Goal: Communication & Community: Answer question/provide support

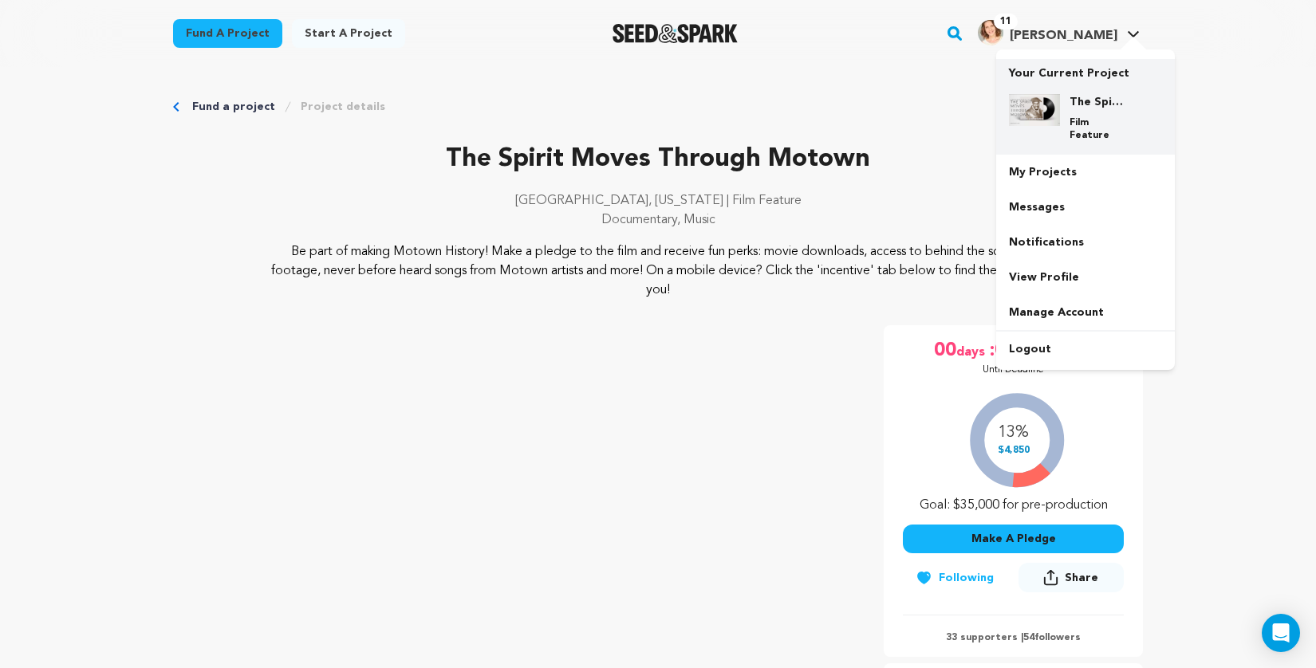
click at [1057, 96] on img at bounding box center [1034, 110] width 51 height 32
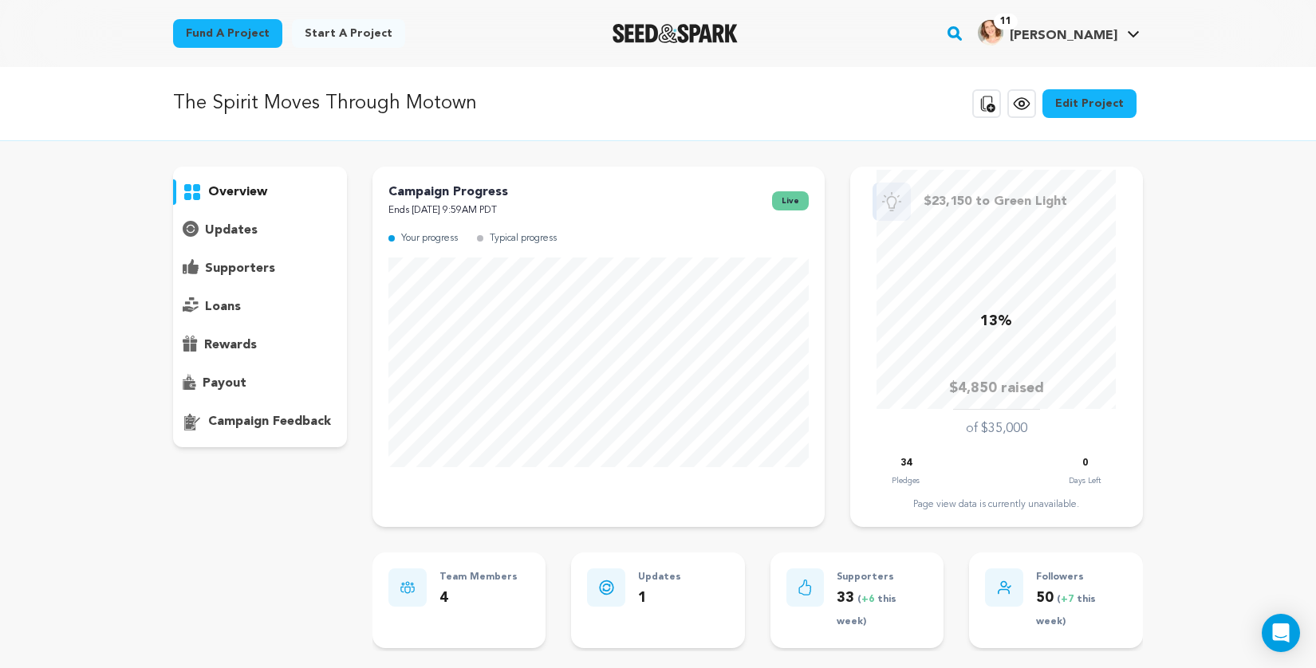
click at [234, 266] on p "supporters" at bounding box center [240, 268] width 70 height 19
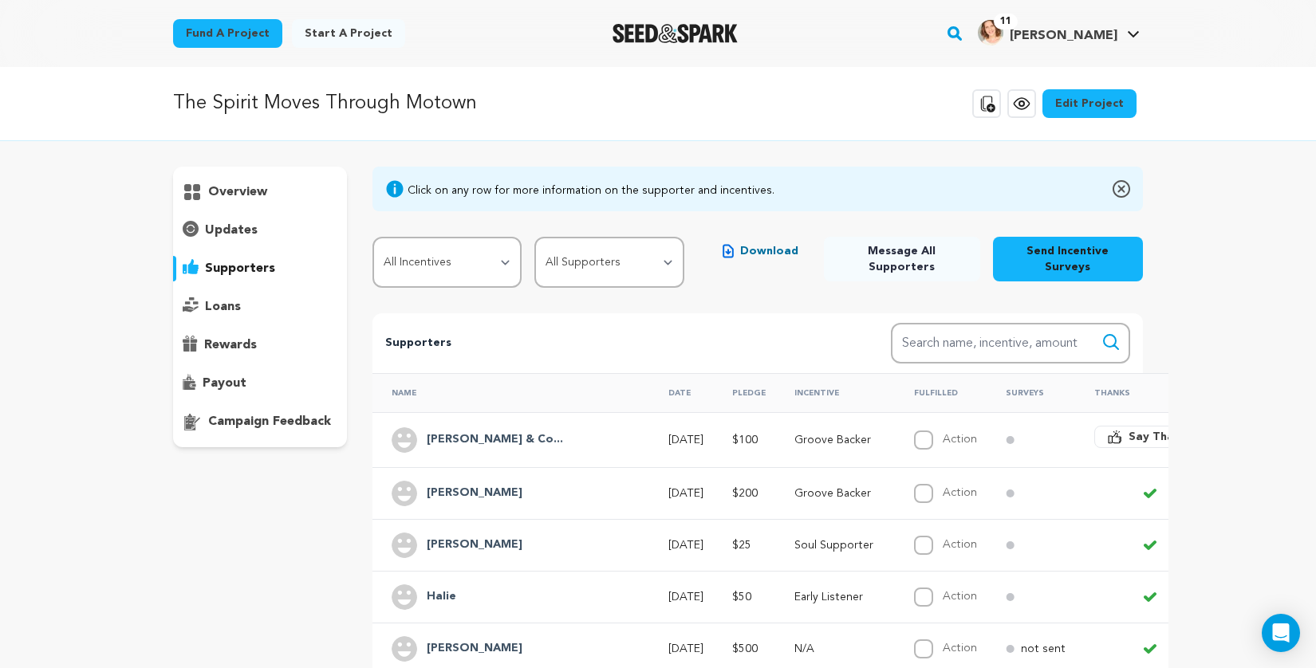
click at [1128, 429] on span "Say Thanks" at bounding box center [1160, 437] width 64 height 16
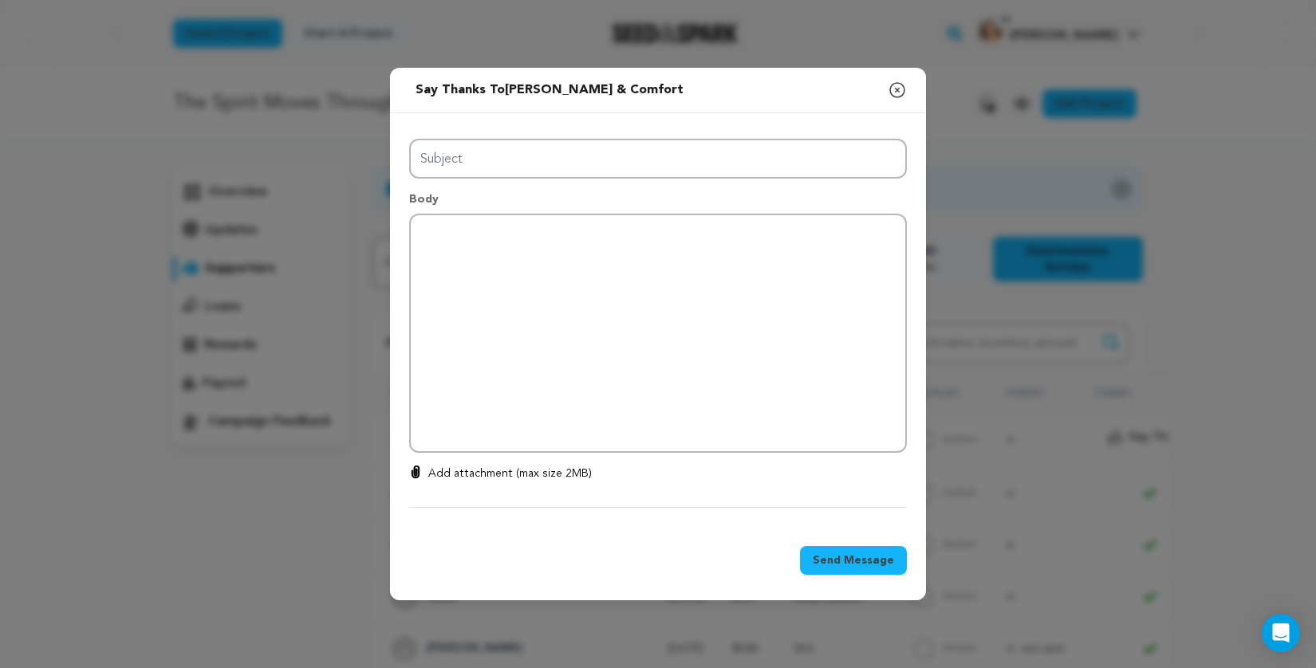
type input "Thanks for your support!"
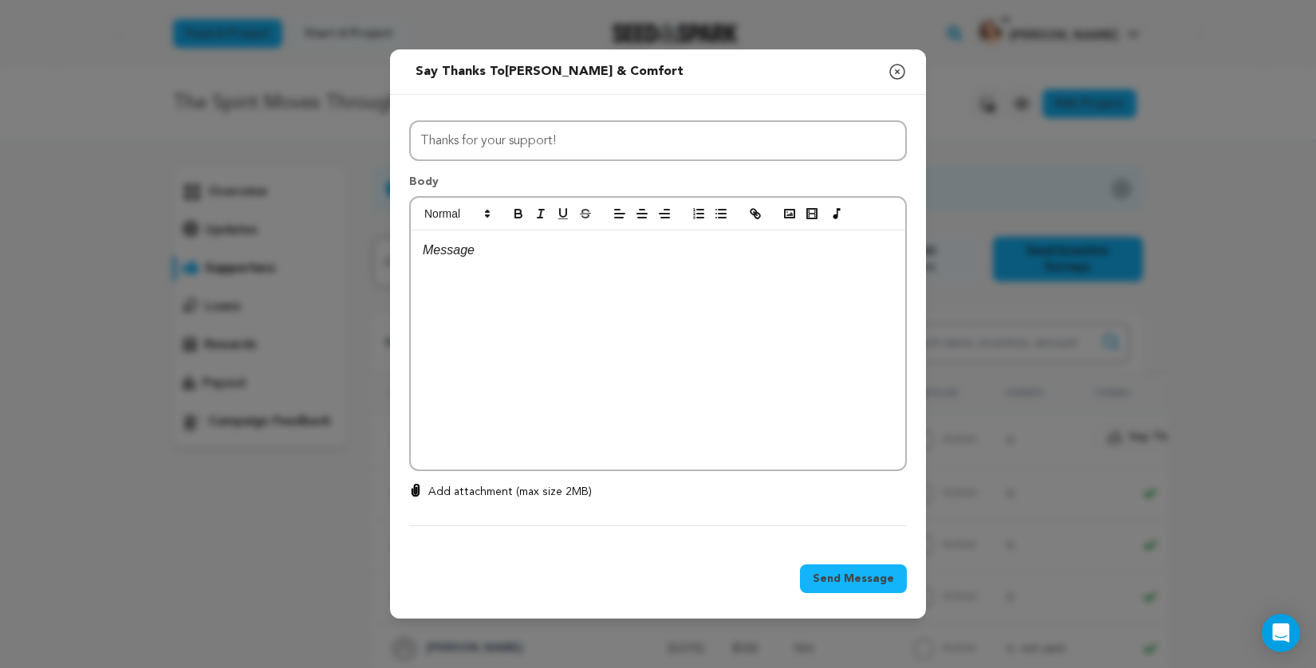
click at [702, 285] on div at bounding box center [658, 349] width 494 height 239
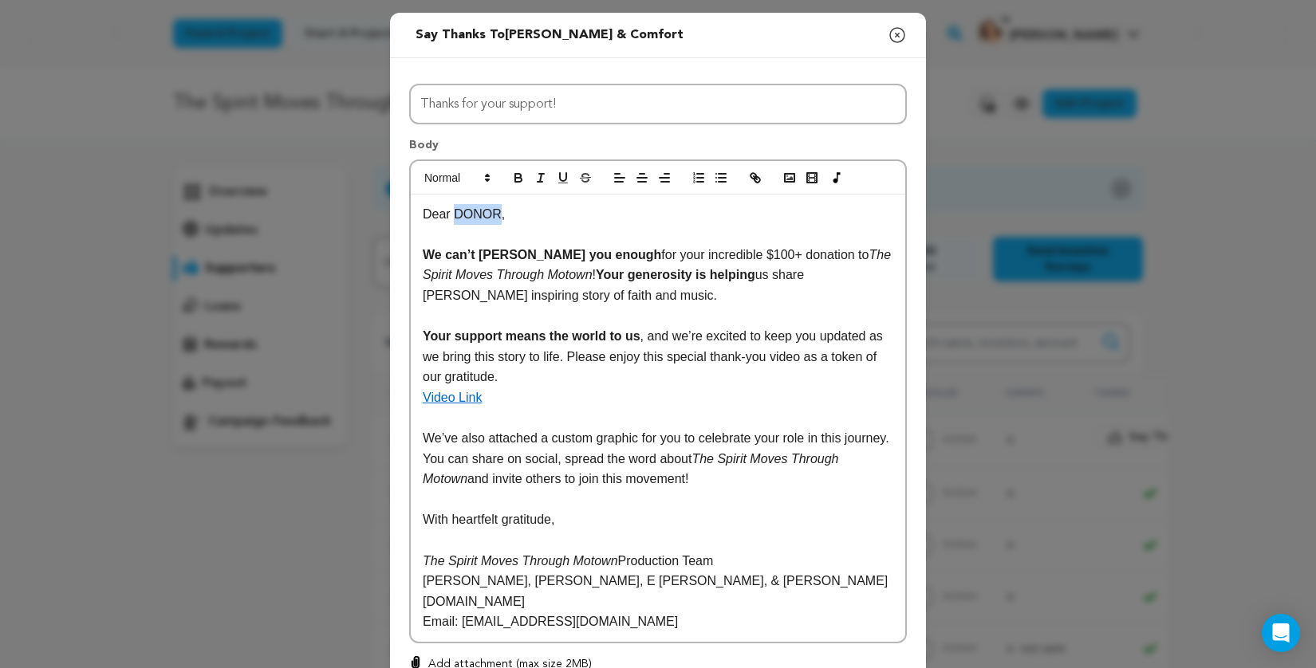
drag, startPoint x: 455, startPoint y: 215, endPoint x: 498, endPoint y: 214, distance: 43.9
click at [498, 214] on p "Dear DONOR," at bounding box center [658, 214] width 471 height 21
drag, startPoint x: 504, startPoint y: 34, endPoint x: 646, endPoint y: 32, distance: 142.0
click at [646, 32] on div "Send message to [PERSON_NAME] & Comfort Say thanks to [PERSON_NAME] & Comfort C…" at bounding box center [658, 35] width 536 height 45
copy span "[PERSON_NAME] & Comfort"
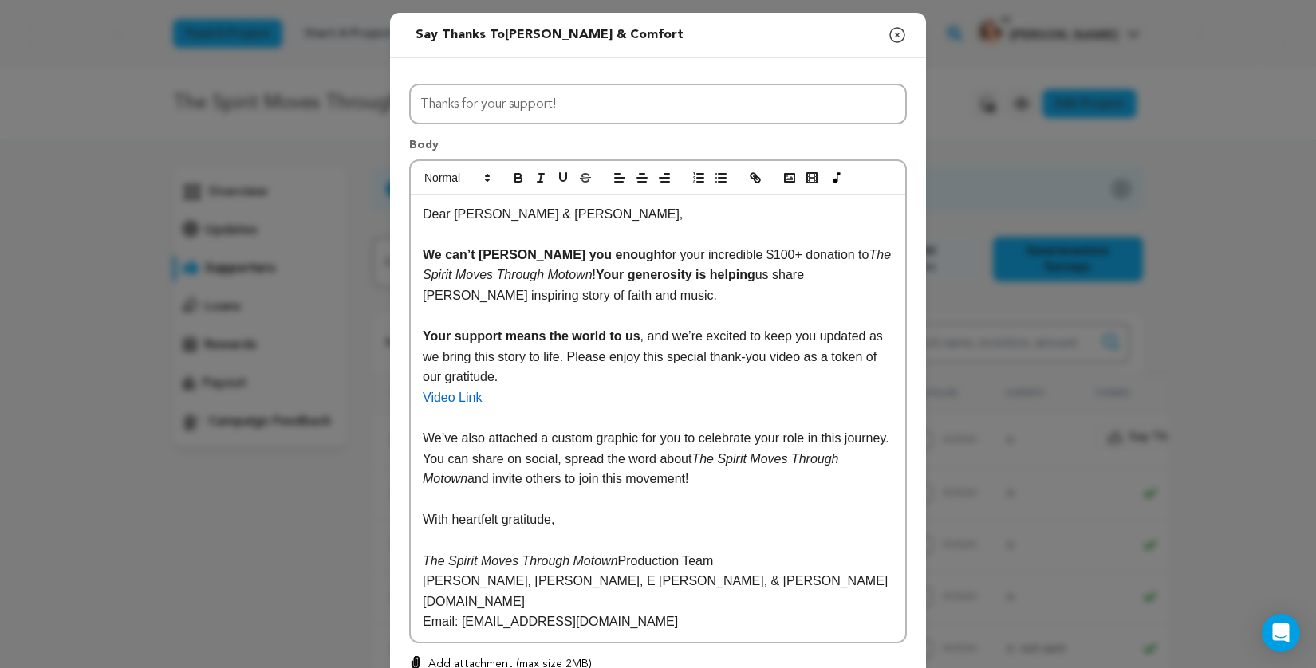
click at [484, 400] on p "Video Link" at bounding box center [658, 398] width 471 height 21
drag, startPoint x: 484, startPoint y: 400, endPoint x: 418, endPoint y: 400, distance: 66.2
click at [418, 400] on div "Dear [PERSON_NAME] & [PERSON_NAME], We can’t [PERSON_NAME] you enough for your …" at bounding box center [658, 418] width 494 height 447
click at [754, 181] on icon "button" at bounding box center [757, 180] width 6 height 6
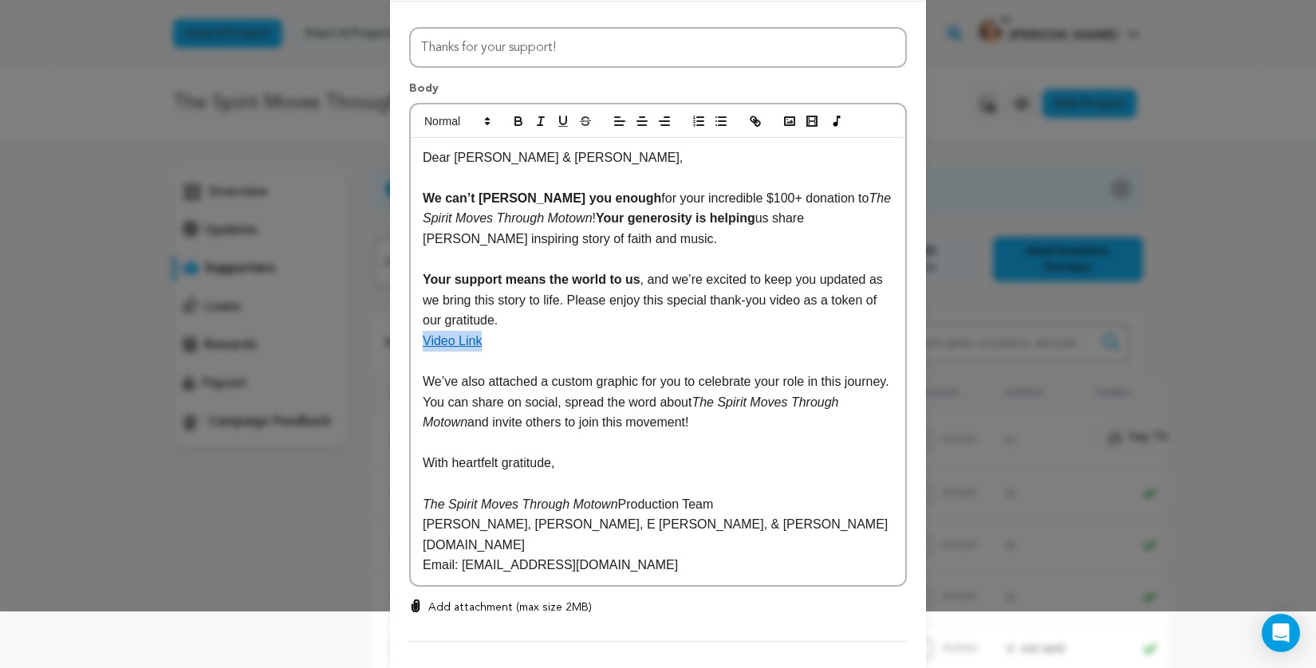
scroll to position [69, 0]
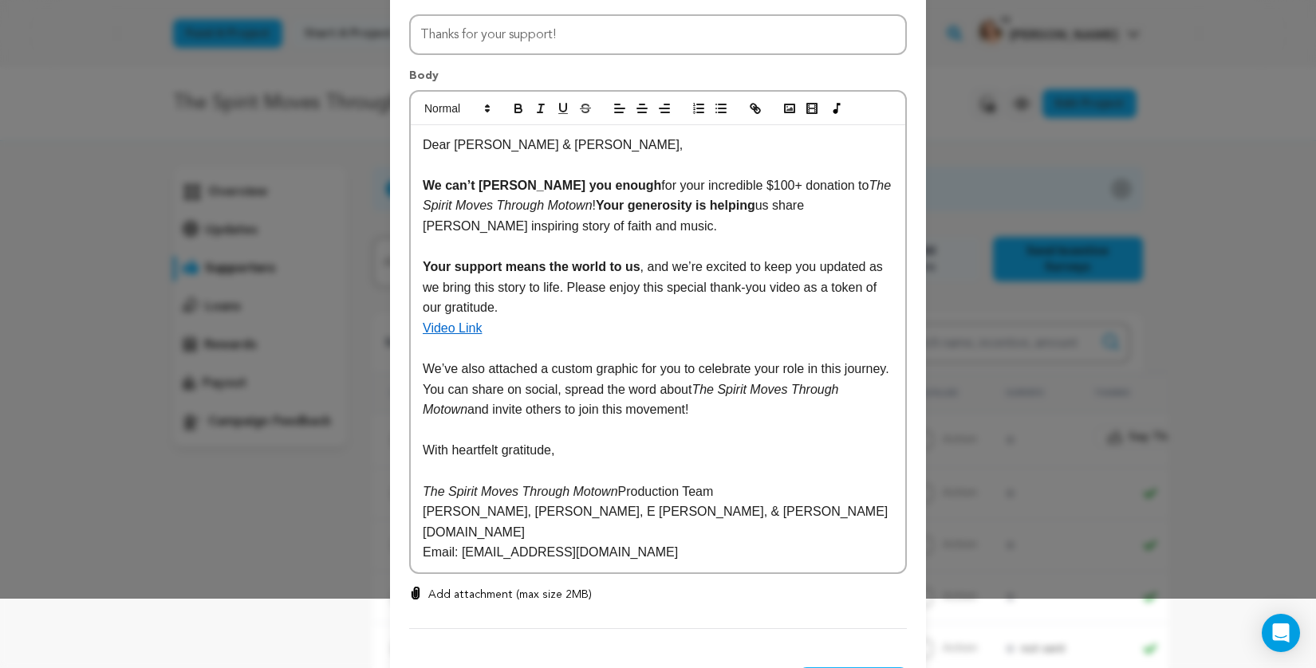
click at [638, 557] on p "Email: [EMAIL_ADDRESS][DOMAIN_NAME]" at bounding box center [658, 552] width 471 height 21
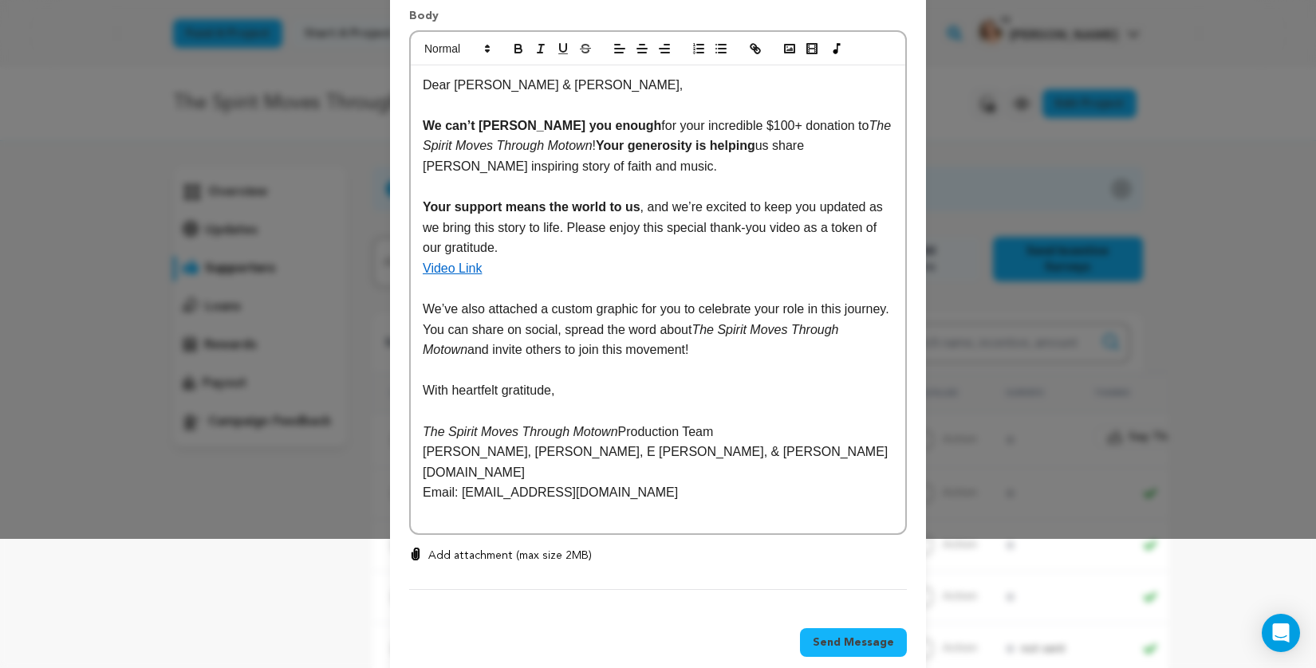
scroll to position [142, 0]
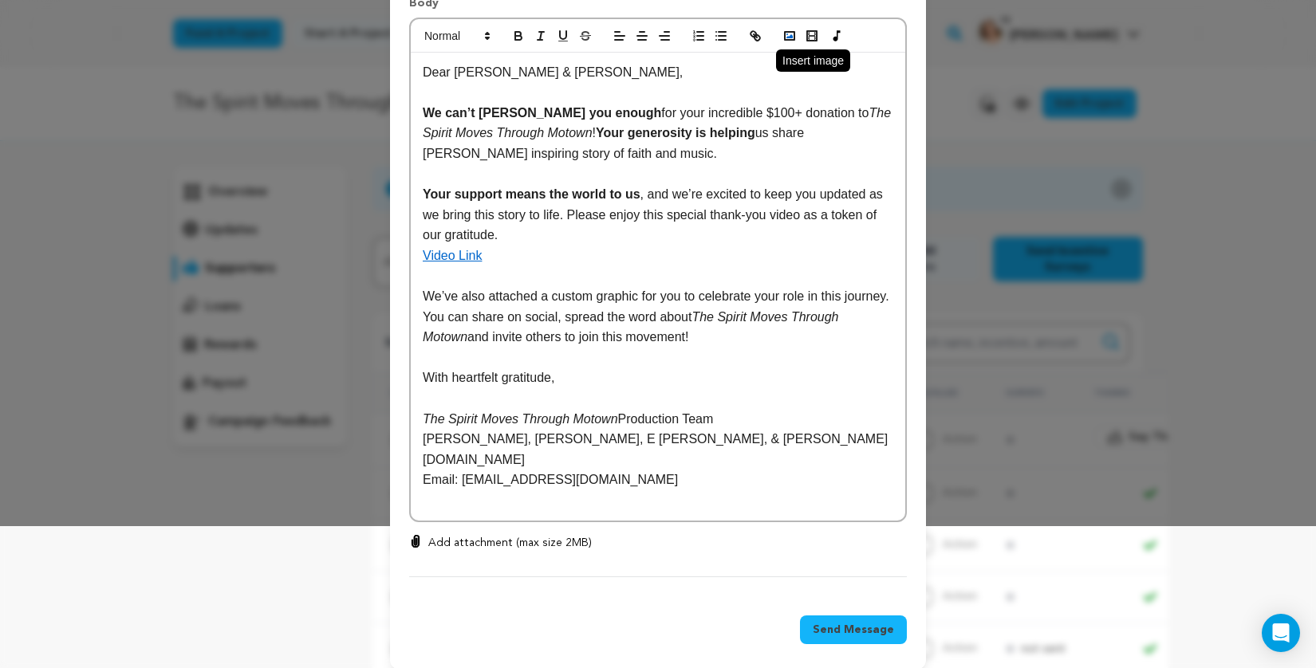
click at [789, 33] on rect "button" at bounding box center [790, 36] width 10 height 8
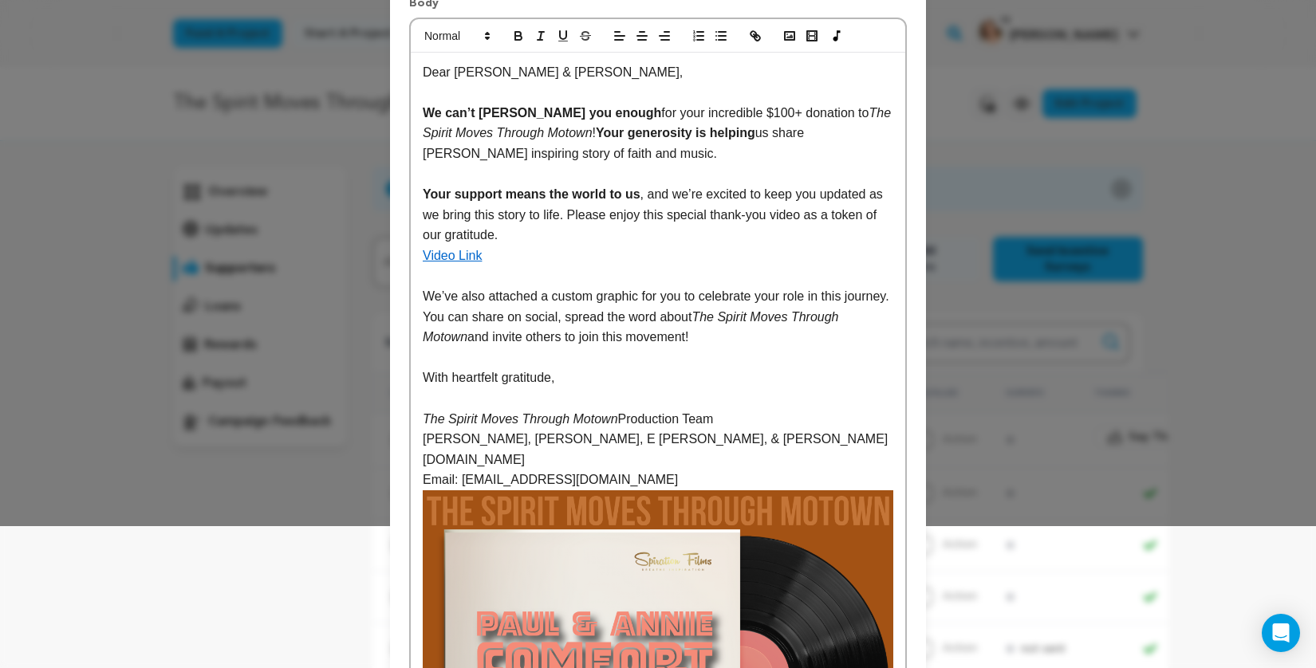
scroll to position [242, 0]
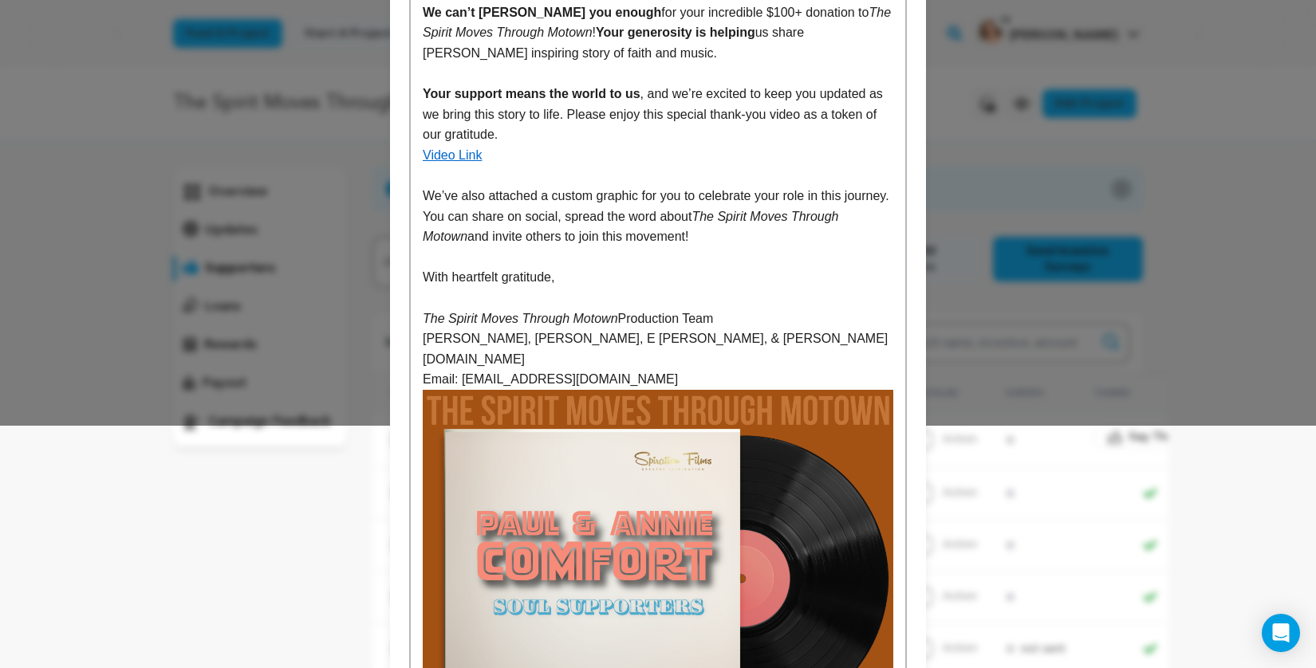
click at [701, 506] on img at bounding box center [658, 625] width 471 height 471
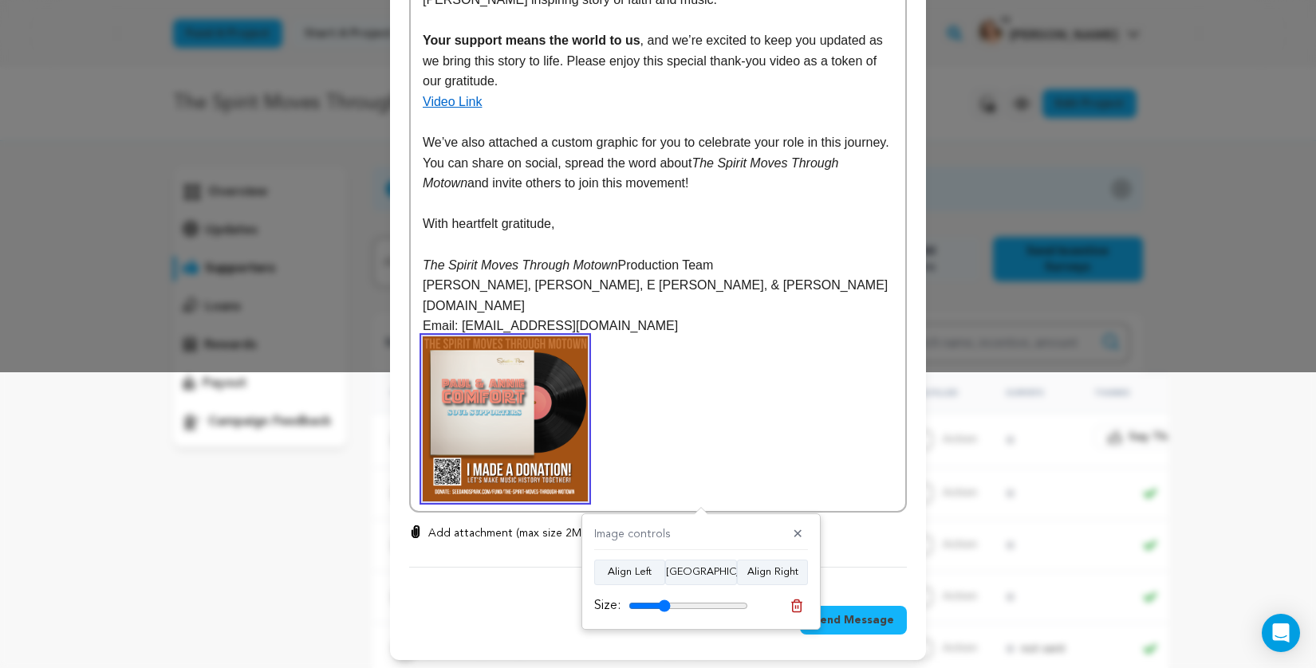
type input "35"
drag, startPoint x: 743, startPoint y: 607, endPoint x: 664, endPoint y: 608, distance: 79.8
click at [664, 608] on input "range" at bounding box center [688, 606] width 120 height 13
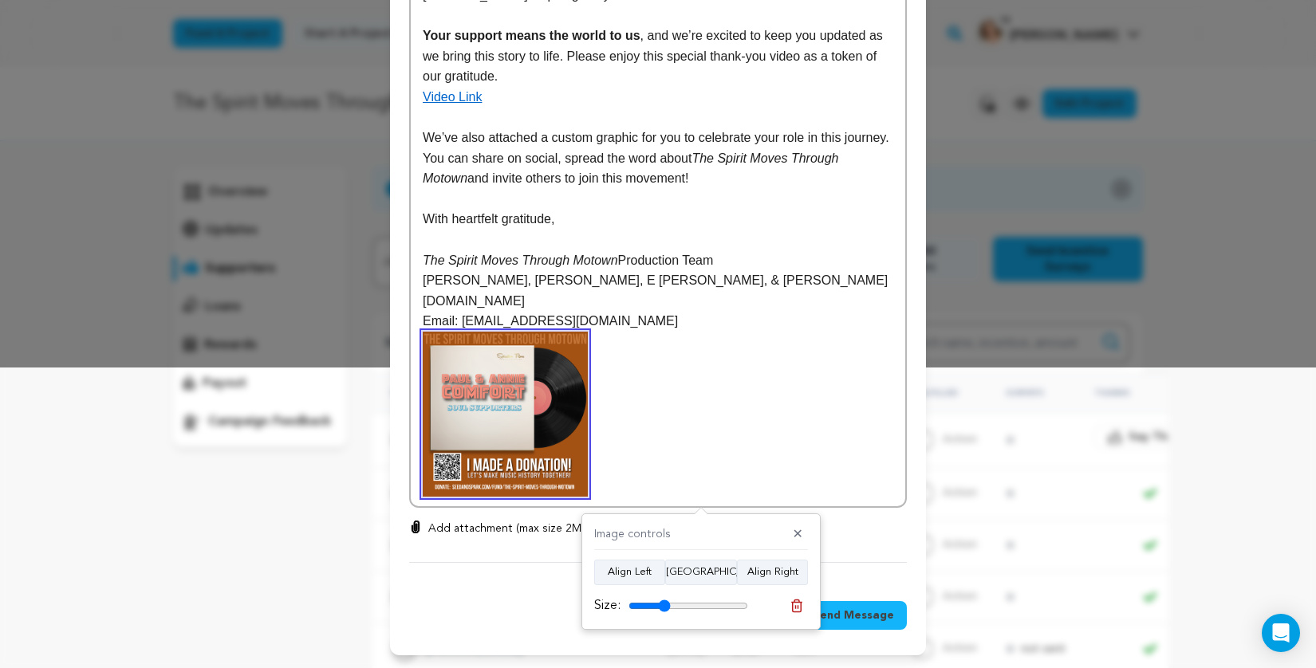
click at [502, 534] on p "Add attachment (max size 2MB)" at bounding box center [509, 529] width 163 height 16
click at [416, 521] on input "Add attachment (max size 2MB)" at bounding box center [415, 520] width 1 height 1
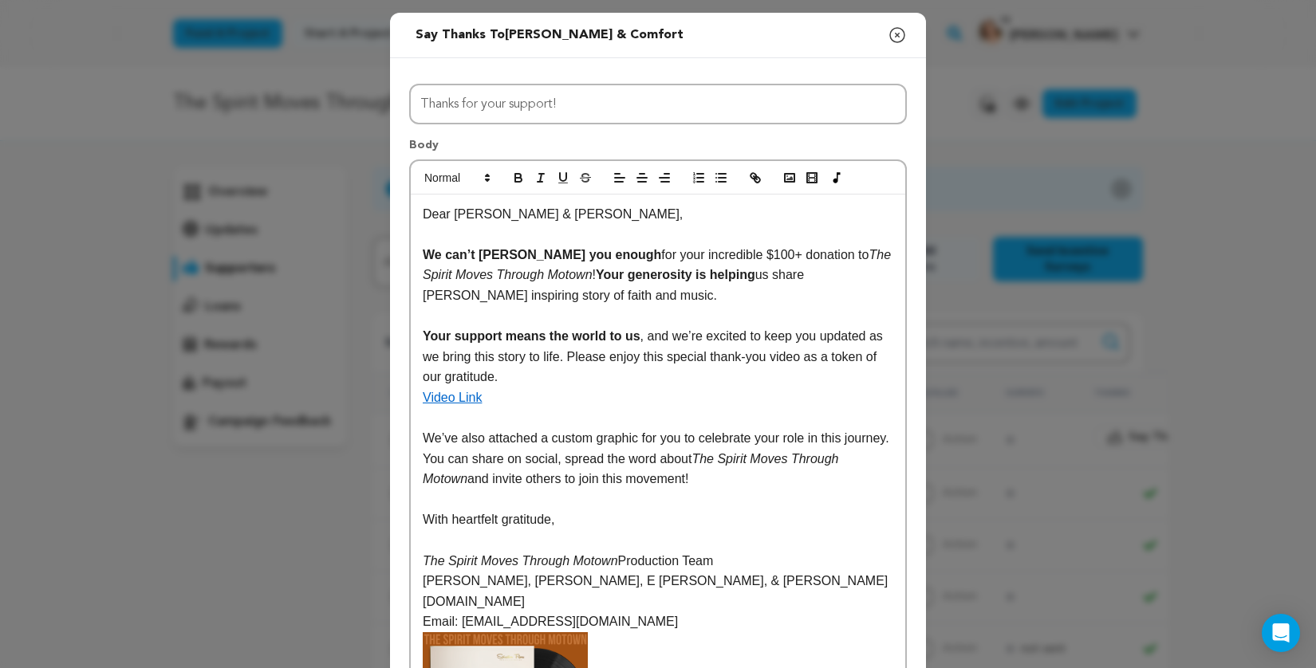
scroll to position [350, 0]
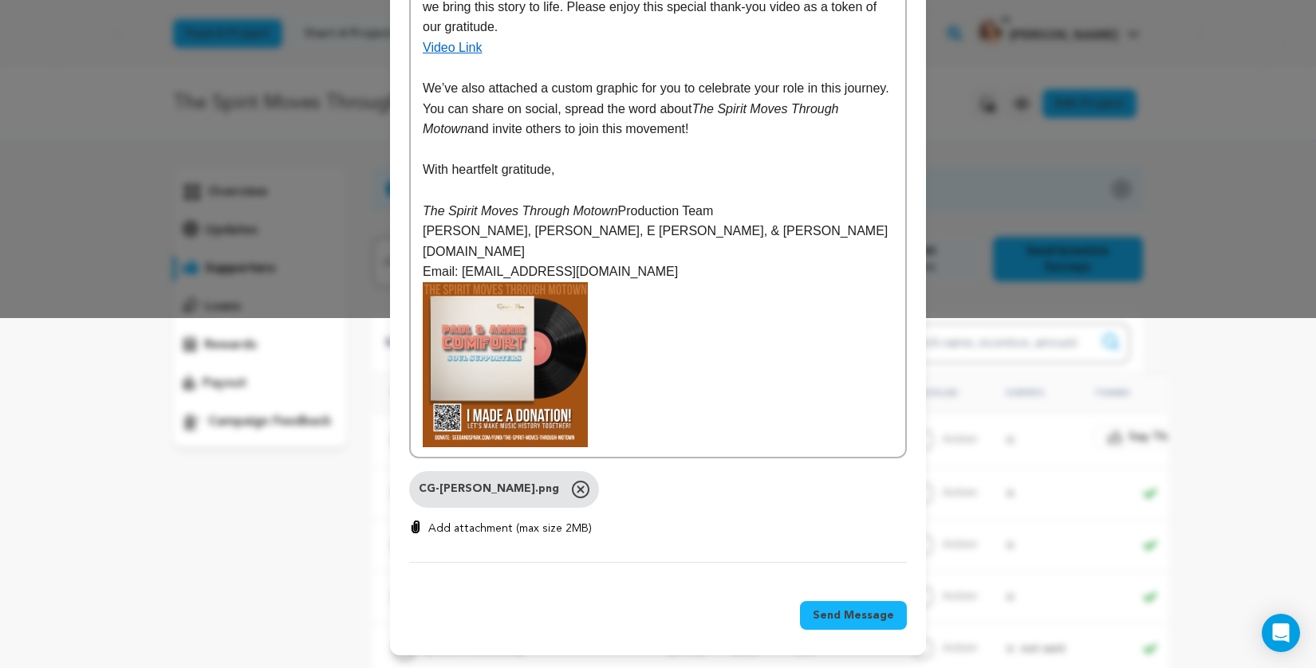
click at [457, 49] on link "Video Link" at bounding box center [452, 48] width 59 height 14
click at [581, 77] on link "[URL][DOMAIN_NAME]" at bounding box center [526, 78] width 109 height 21
click at [868, 618] on span "Send Message" at bounding box center [853, 616] width 81 height 16
